Goal: Transaction & Acquisition: Purchase product/service

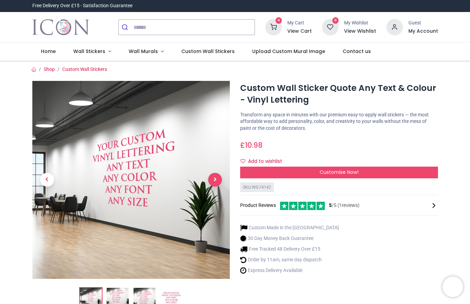
click at [219, 181] on span "Next" at bounding box center [215, 180] width 14 height 14
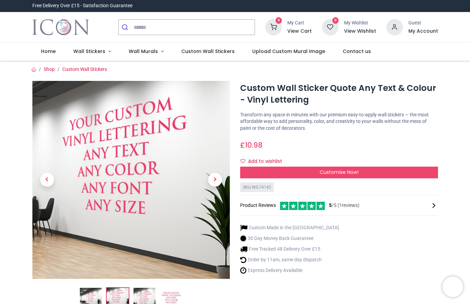
click at [212, 189] on link at bounding box center [215, 179] width 30 height 138
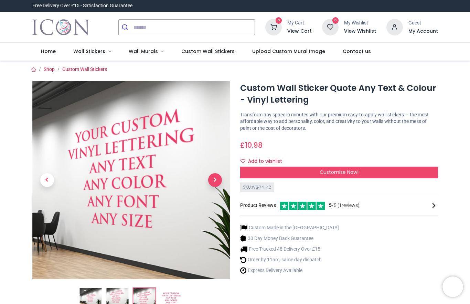
click at [215, 180] on span "Next" at bounding box center [215, 180] width 14 height 14
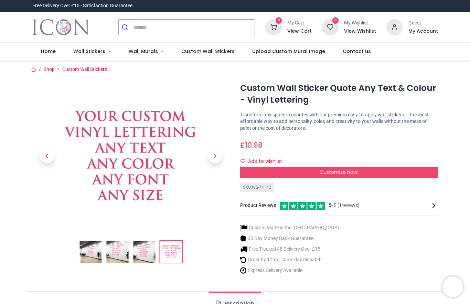
click at [222, 158] on link at bounding box center [215, 156] width 30 height 105
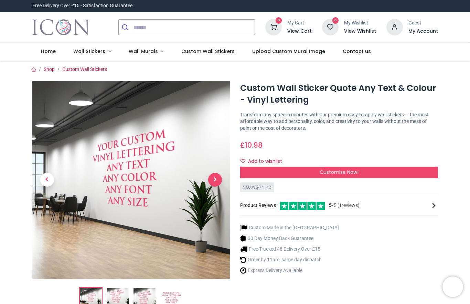
click at [216, 183] on span "Next" at bounding box center [215, 180] width 14 height 14
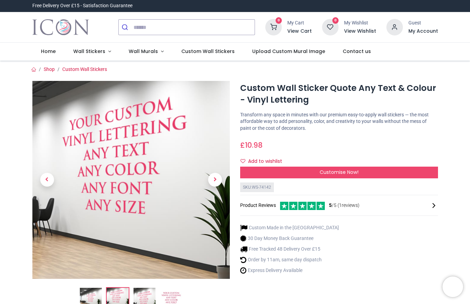
click at [221, 173] on link at bounding box center [215, 179] width 30 height 138
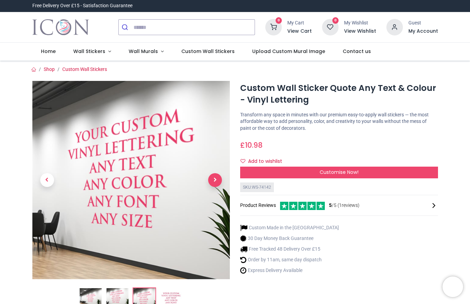
click at [219, 174] on span "Next" at bounding box center [215, 180] width 14 height 14
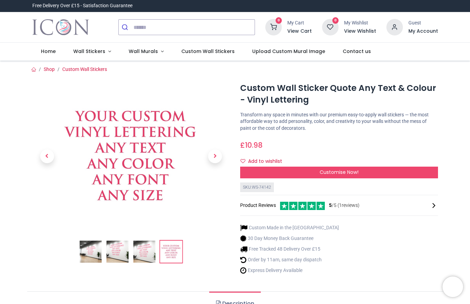
click at [217, 175] on link at bounding box center [215, 156] width 30 height 105
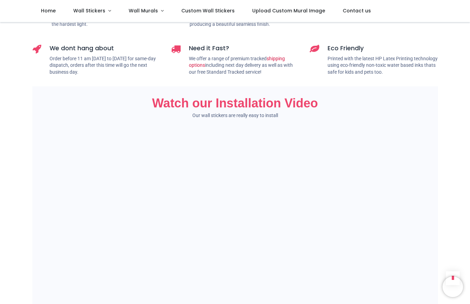
scroll to position [337, 0]
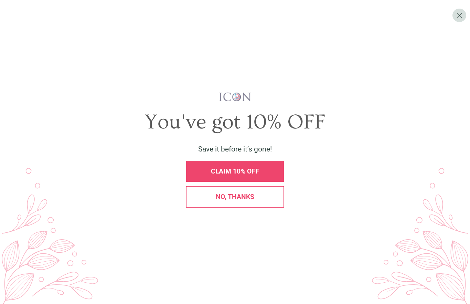
click at [258, 175] on span "CLAIM 10% OFF" at bounding box center [235, 171] width 48 height 8
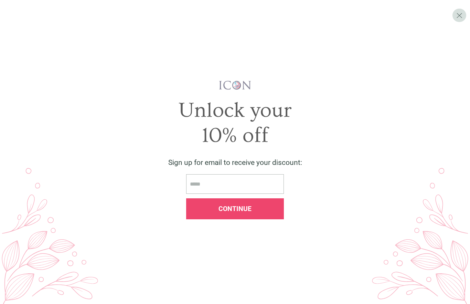
click at [469, 9] on div "X Unlock your 10% off Sign up for email to receive your discount: Continue" at bounding box center [235, 152] width 470 height 304
click at [458, 15] on span "X" at bounding box center [459, 15] width 6 height 9
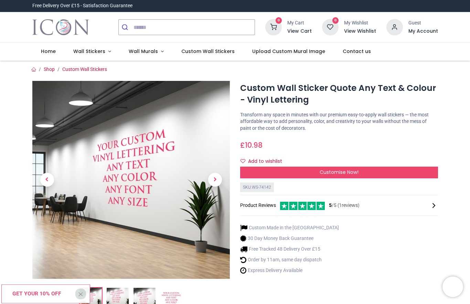
scroll to position [0, 0]
click at [149, 52] on span "Wall Murals" at bounding box center [143, 51] width 29 height 7
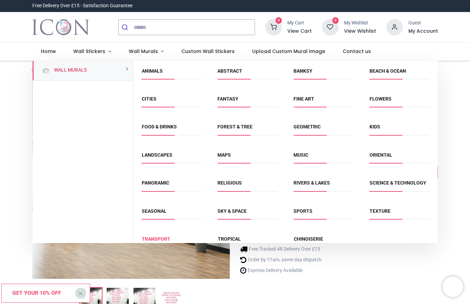
click at [160, 241] on link "Transport" at bounding box center [156, 239] width 29 height 6
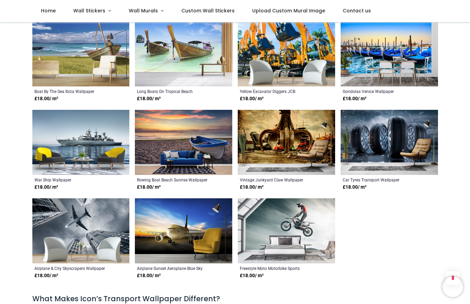
scroll to position [1855, 0]
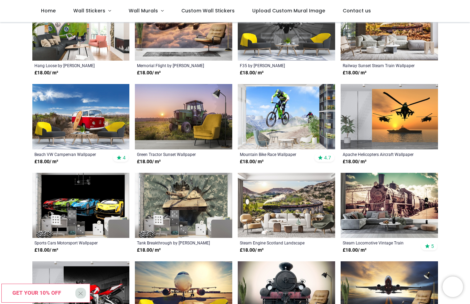
scroll to position [257, 0]
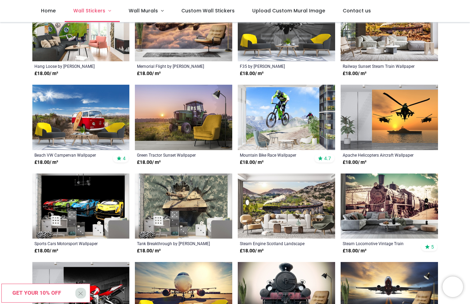
click at [104, 13] on span "Wall Stickers" at bounding box center [89, 10] width 33 height 7
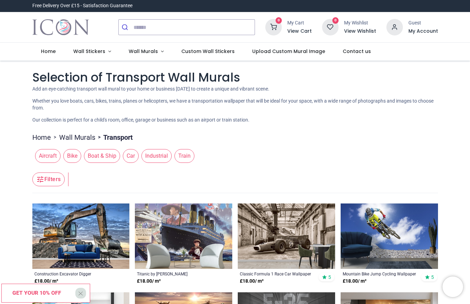
click at [135, 156] on span "Car" at bounding box center [131, 156] width 16 height 14
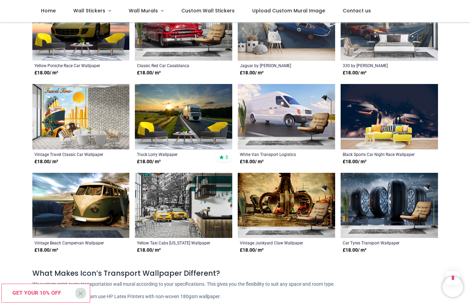
scroll to position [435, 0]
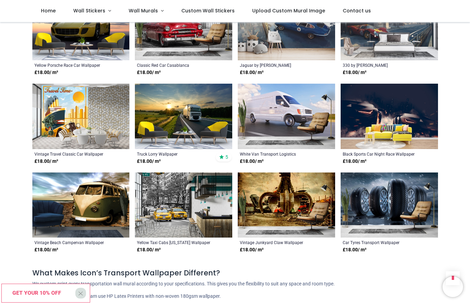
click at [405, 208] on img at bounding box center [388, 204] width 97 height 65
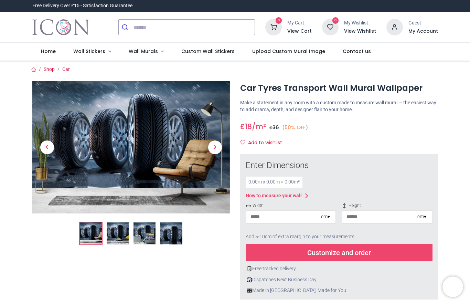
click at [119, 230] on img at bounding box center [118, 233] width 22 height 22
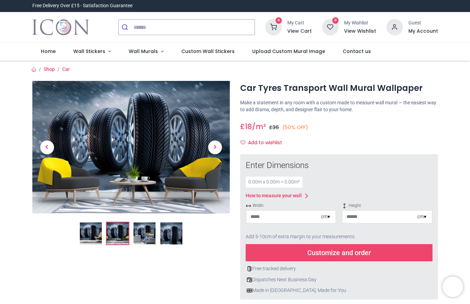
click at [146, 230] on img at bounding box center [144, 233] width 22 height 22
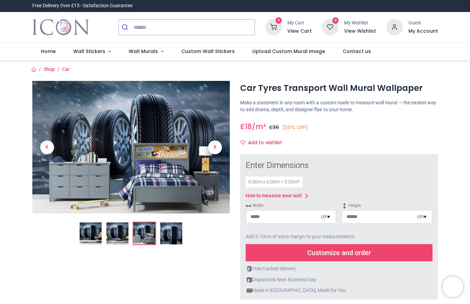
click at [170, 232] on img at bounding box center [171, 233] width 22 height 22
